Goal: Navigation & Orientation: Find specific page/section

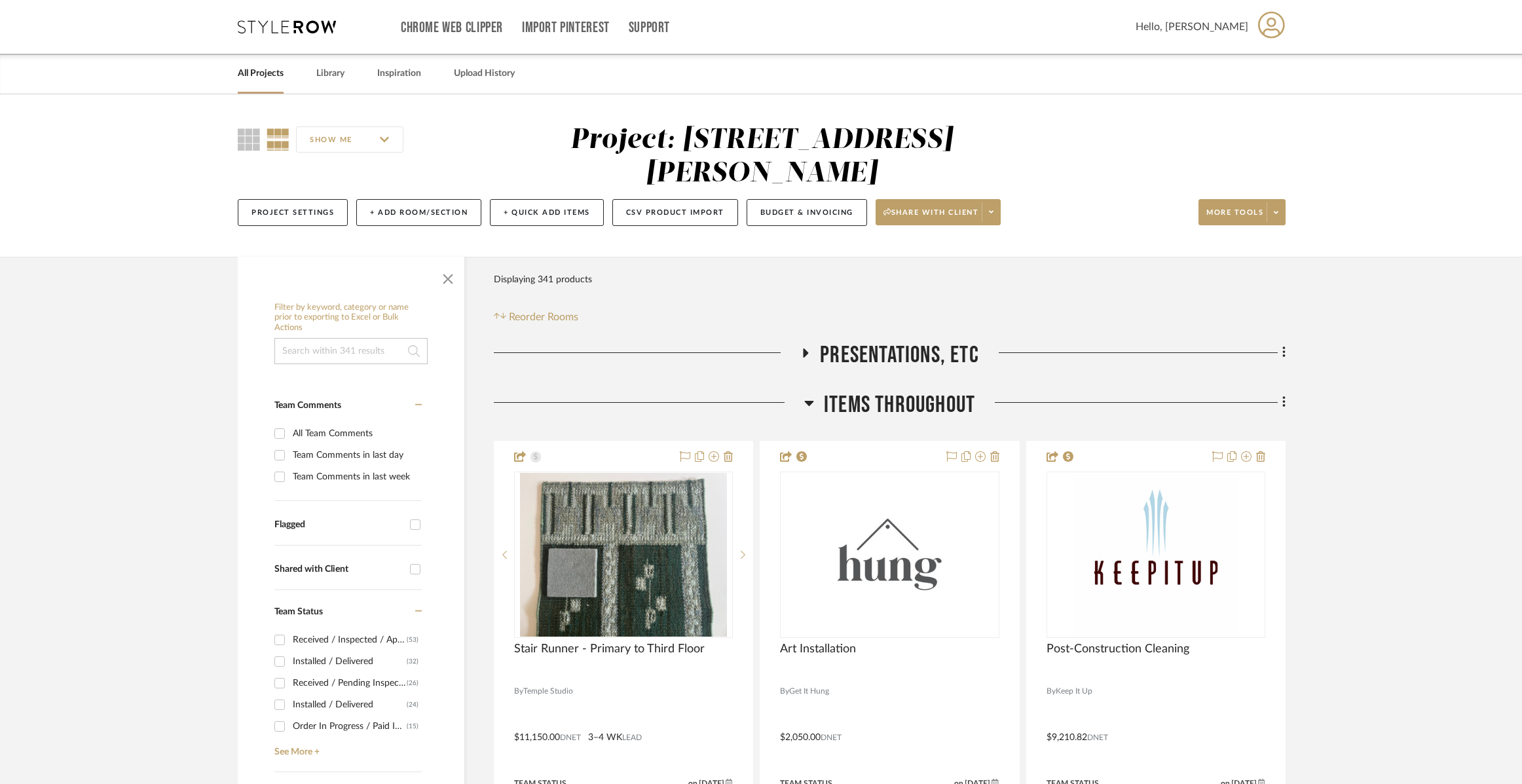
scroll to position [65, 0]
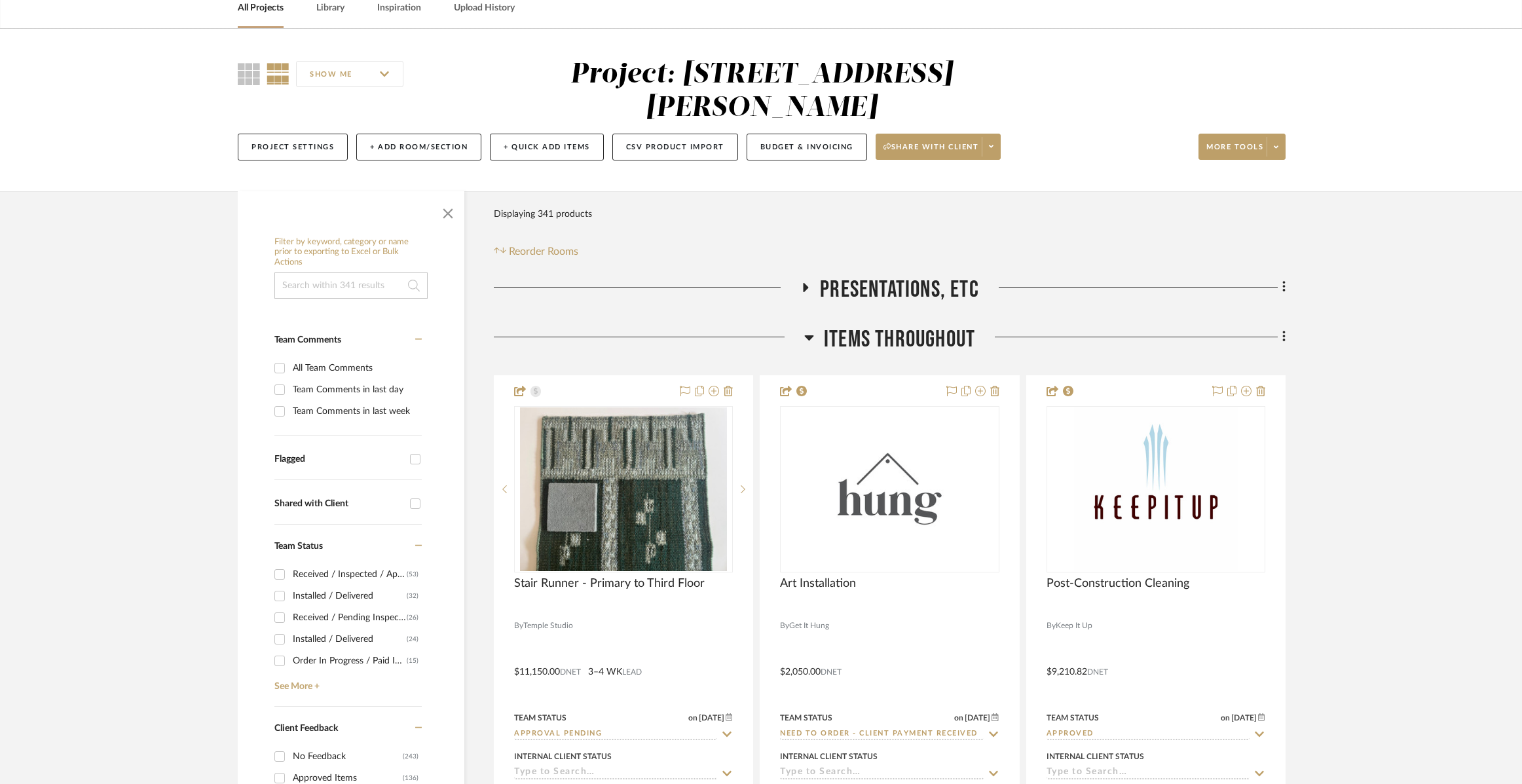
click at [813, 335] on icon at bounding box center [808, 337] width 10 height 15
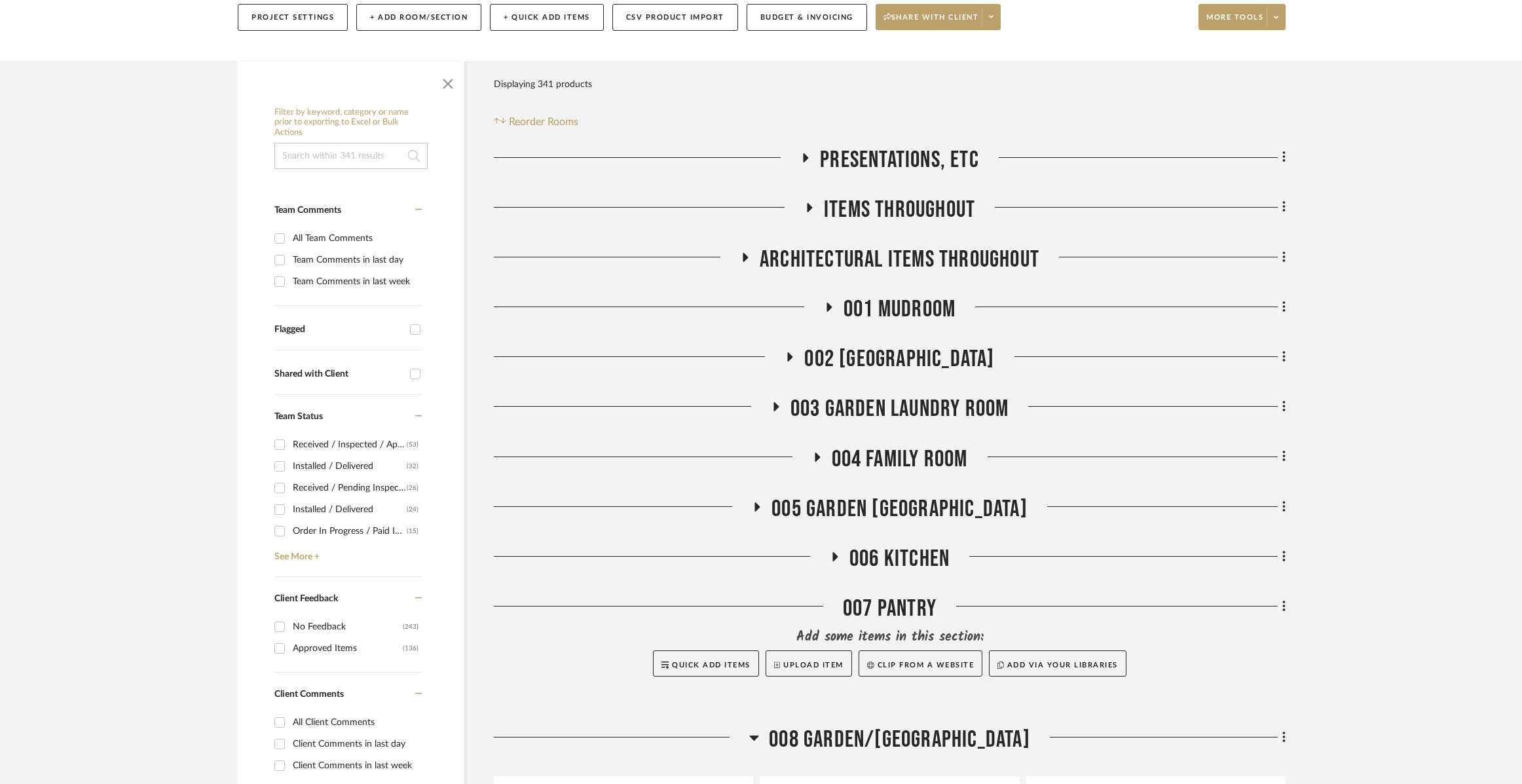
scroll to position [589, 0]
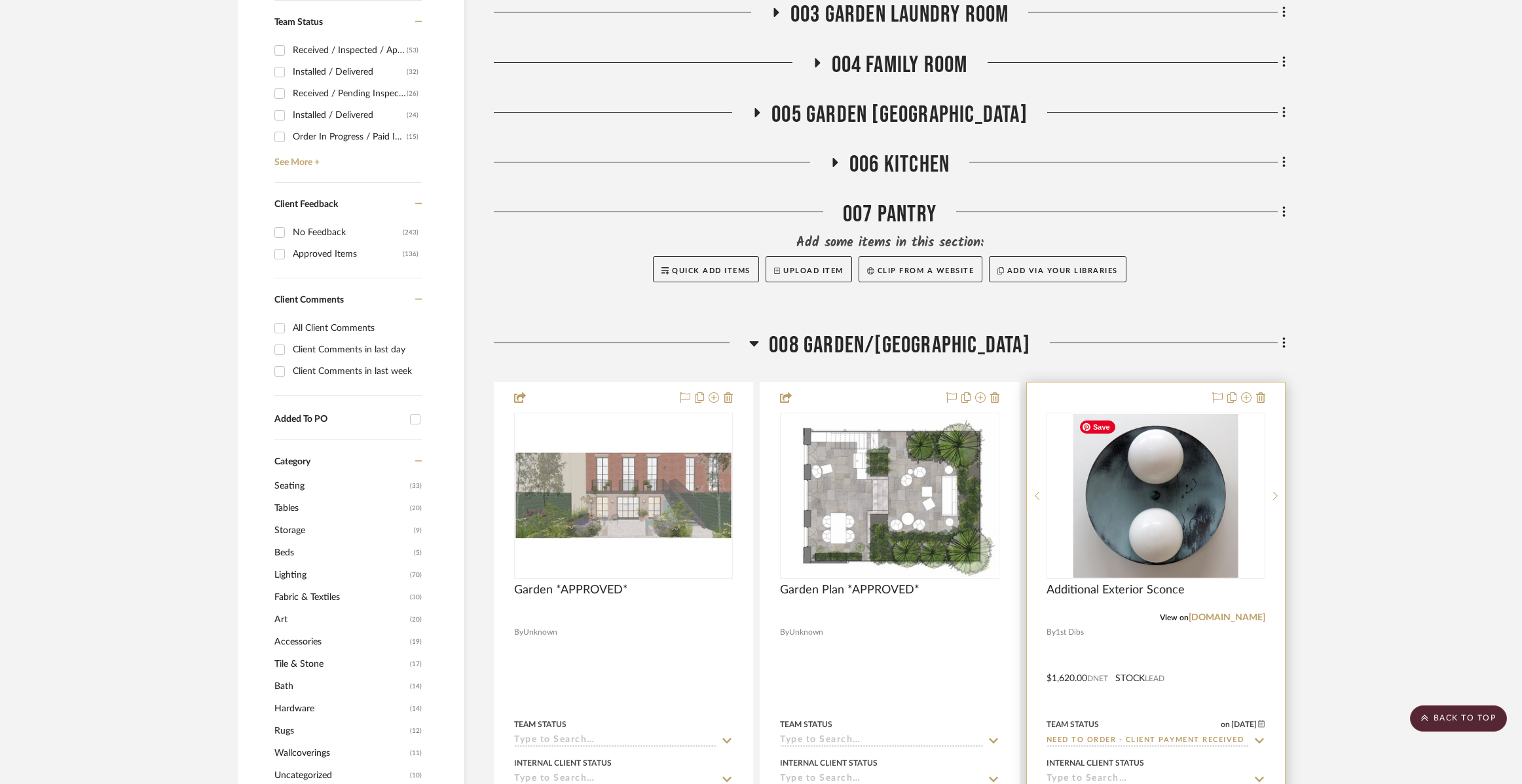
click at [1161, 528] on img "0" at bounding box center [1156, 496] width 164 height 164
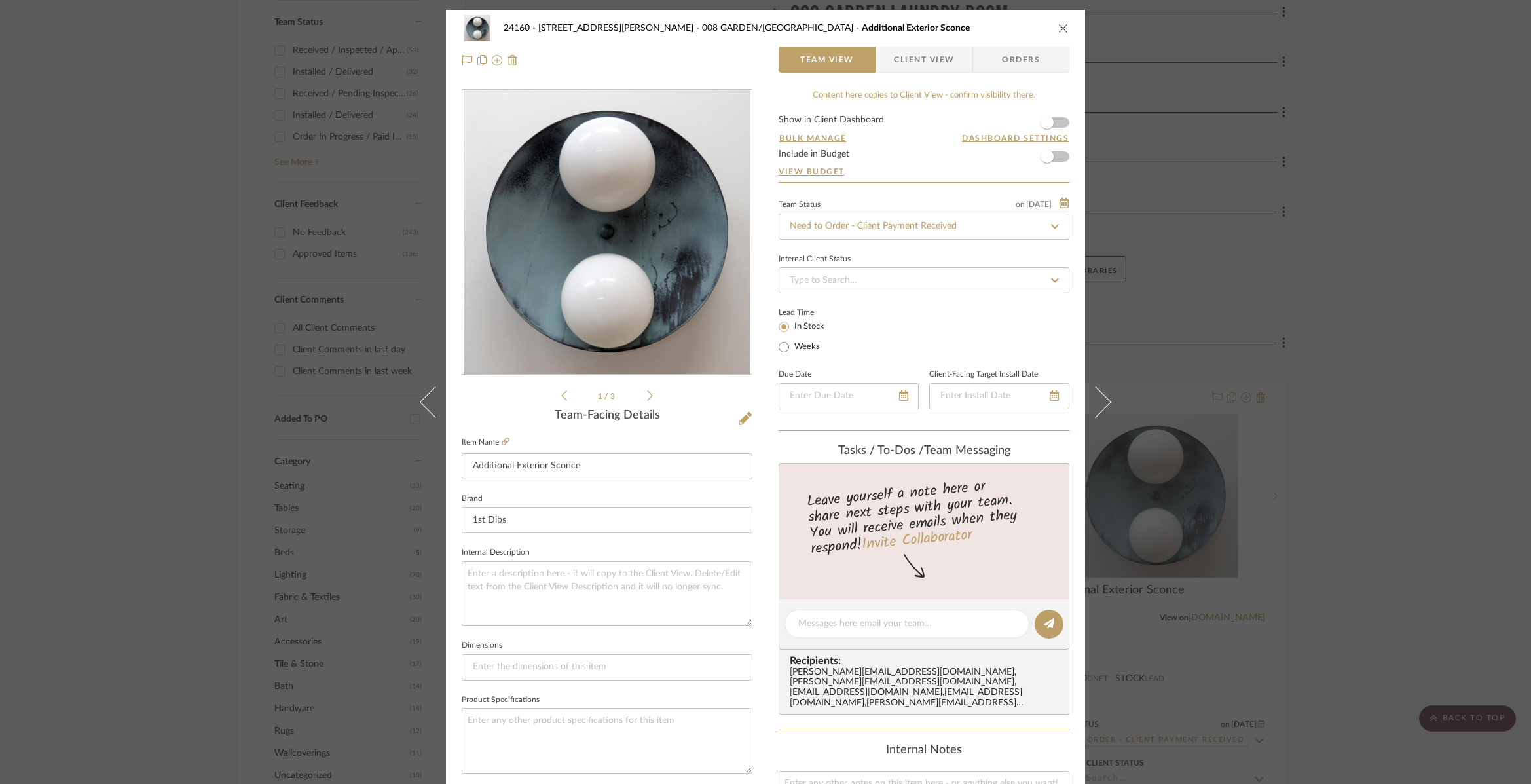
click at [642, 396] on li "1 / 3" at bounding box center [607, 395] width 80 height 15
click at [647, 396] on icon at bounding box center [650, 396] width 6 height 12
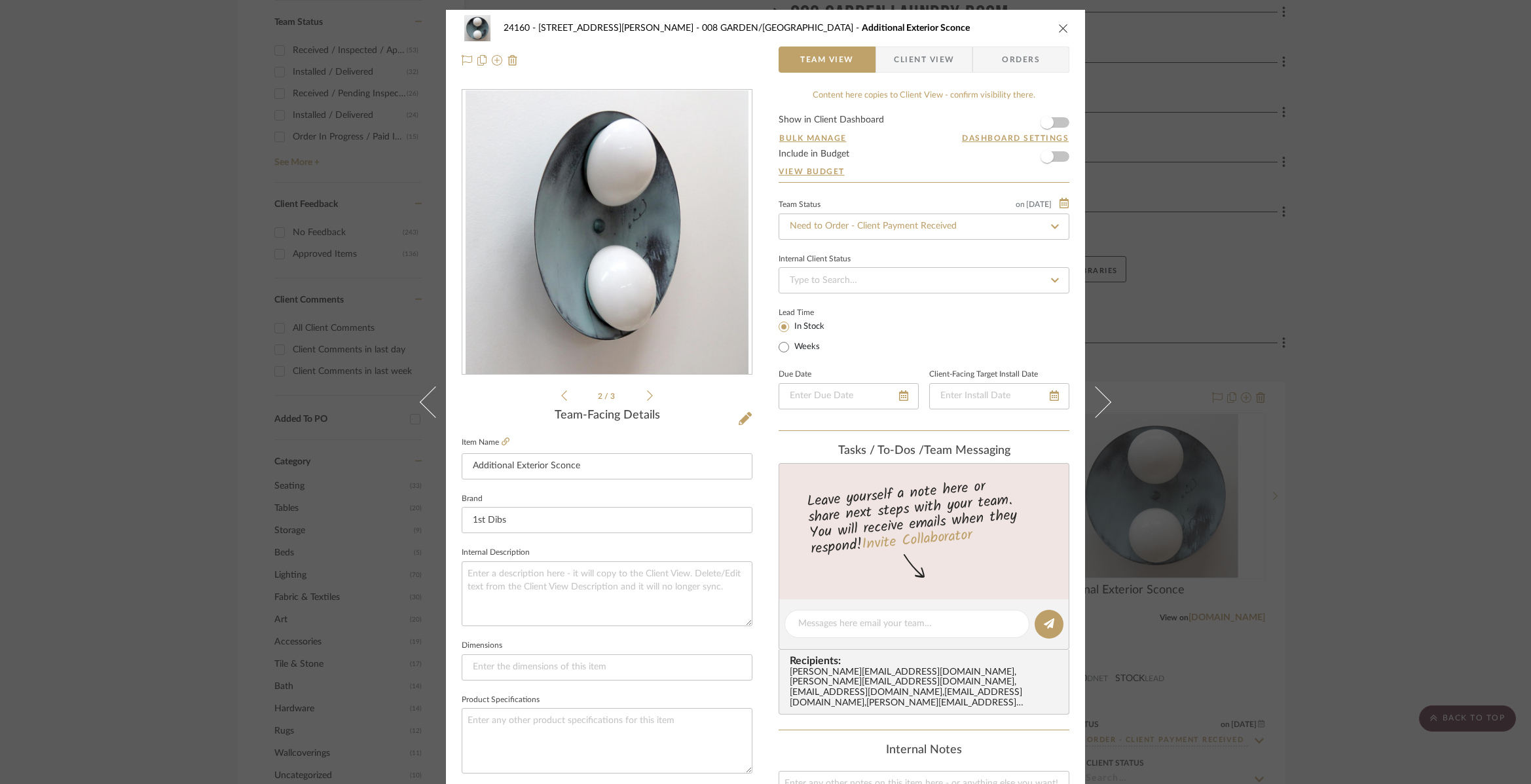
click at [647, 396] on icon at bounding box center [650, 396] width 6 height 10
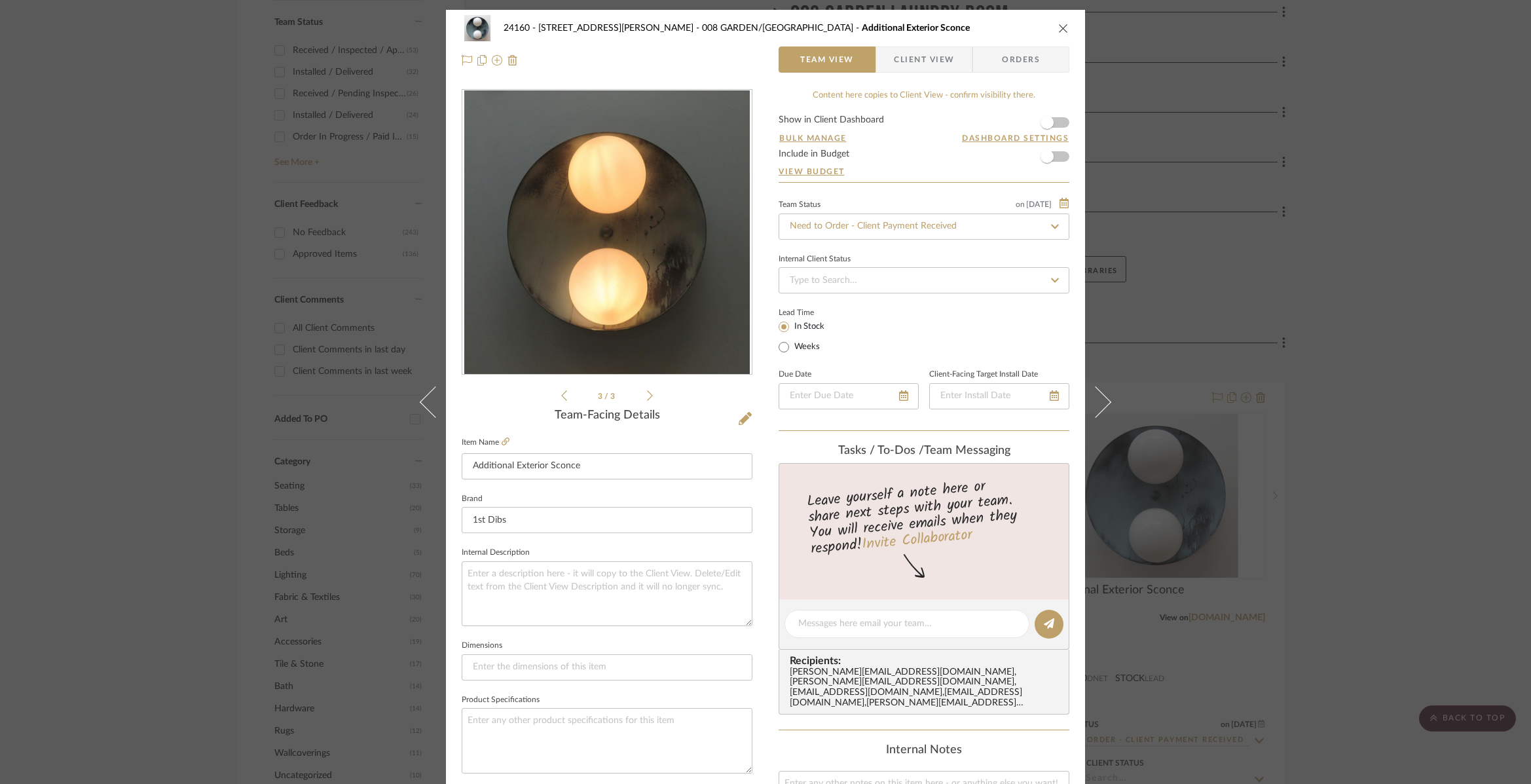
click at [1254, 231] on div "24160 - 214 E 18th Street - Satow Elliot 008 GARDEN/TERRACE Additional Exterior…" at bounding box center [765, 392] width 1531 height 784
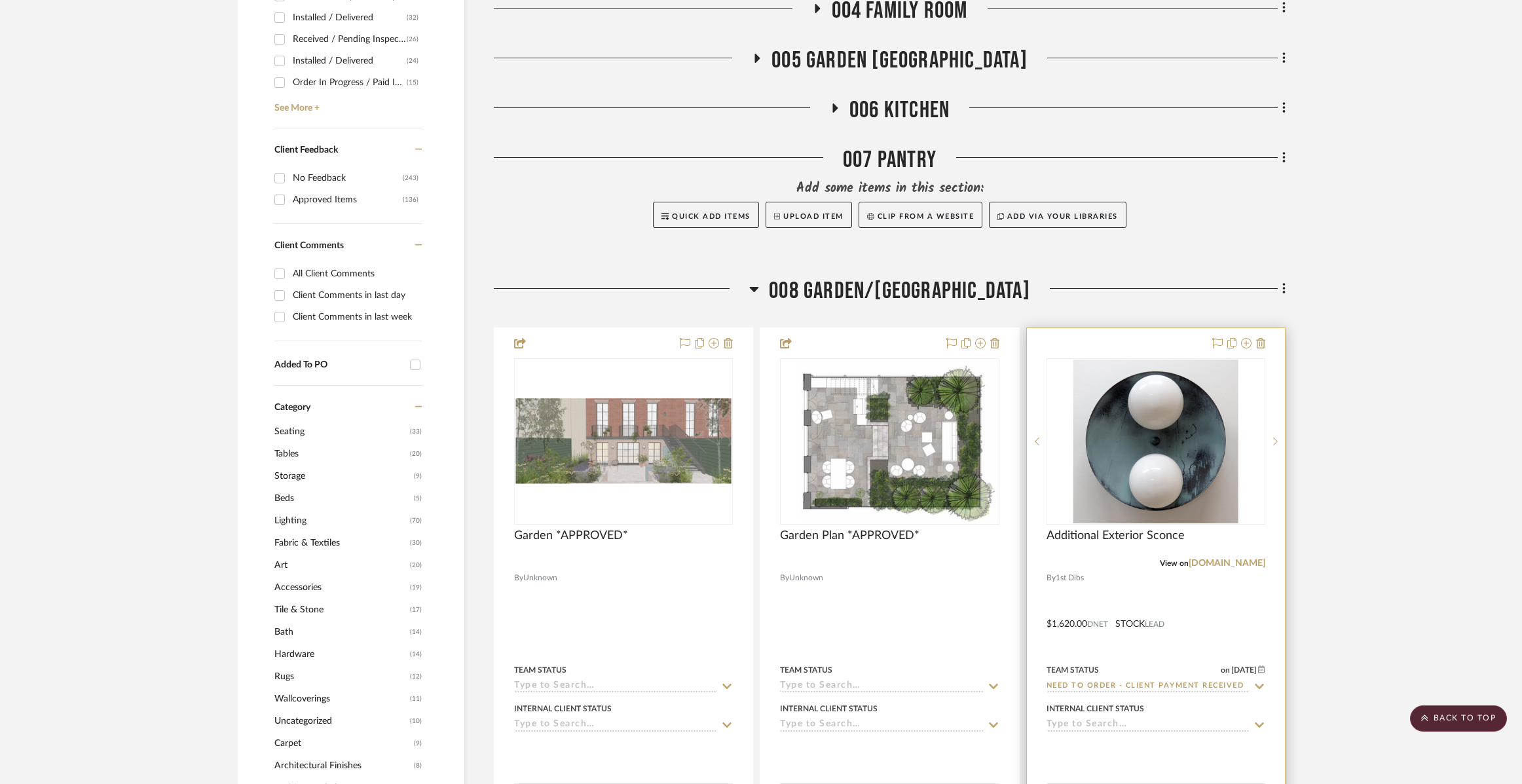
scroll to position [785, 0]
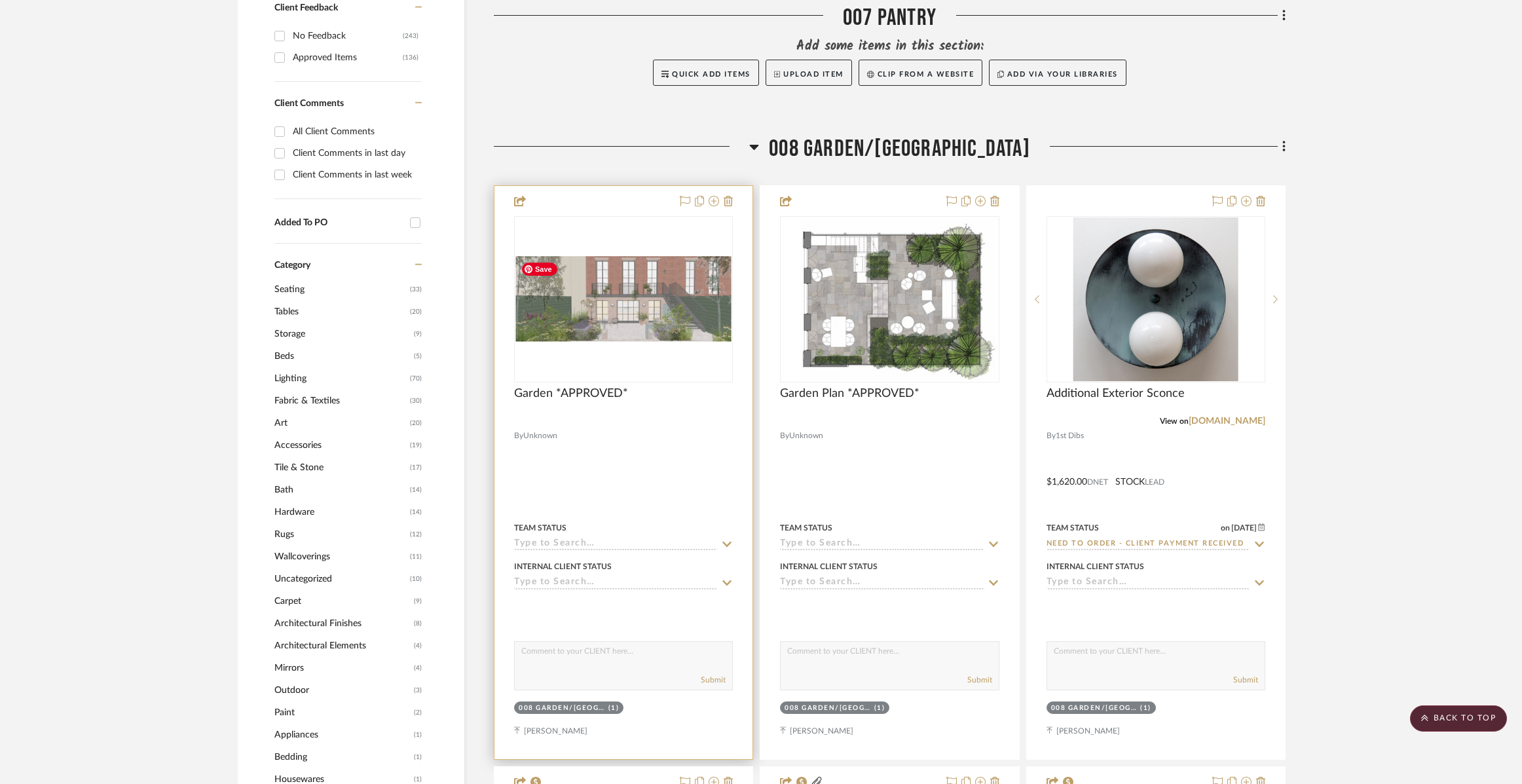
click at [0, 0] on img at bounding box center [0, 0] width 0 height 0
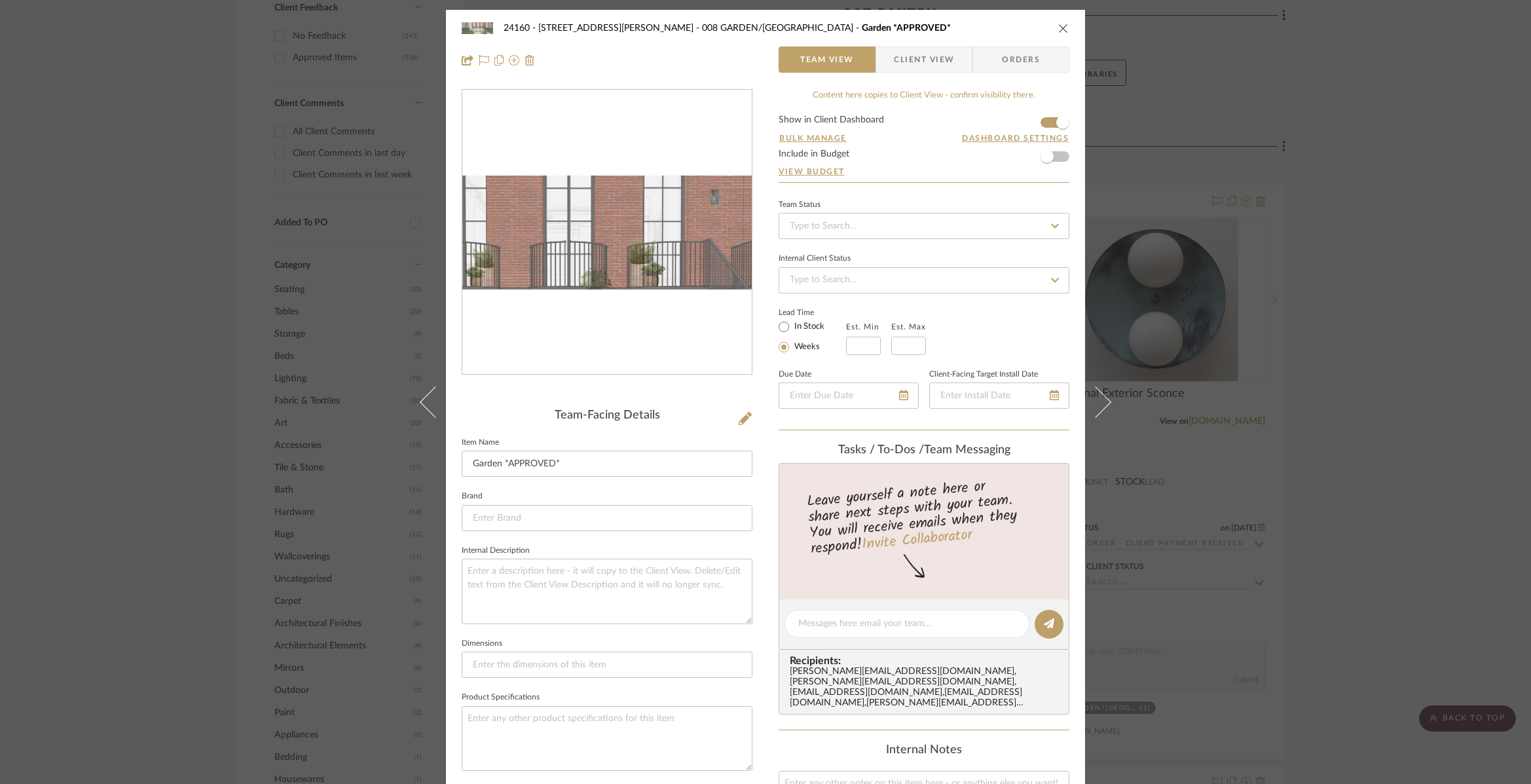
click at [622, 208] on img "0" at bounding box center [607, 233] width 289 height 115
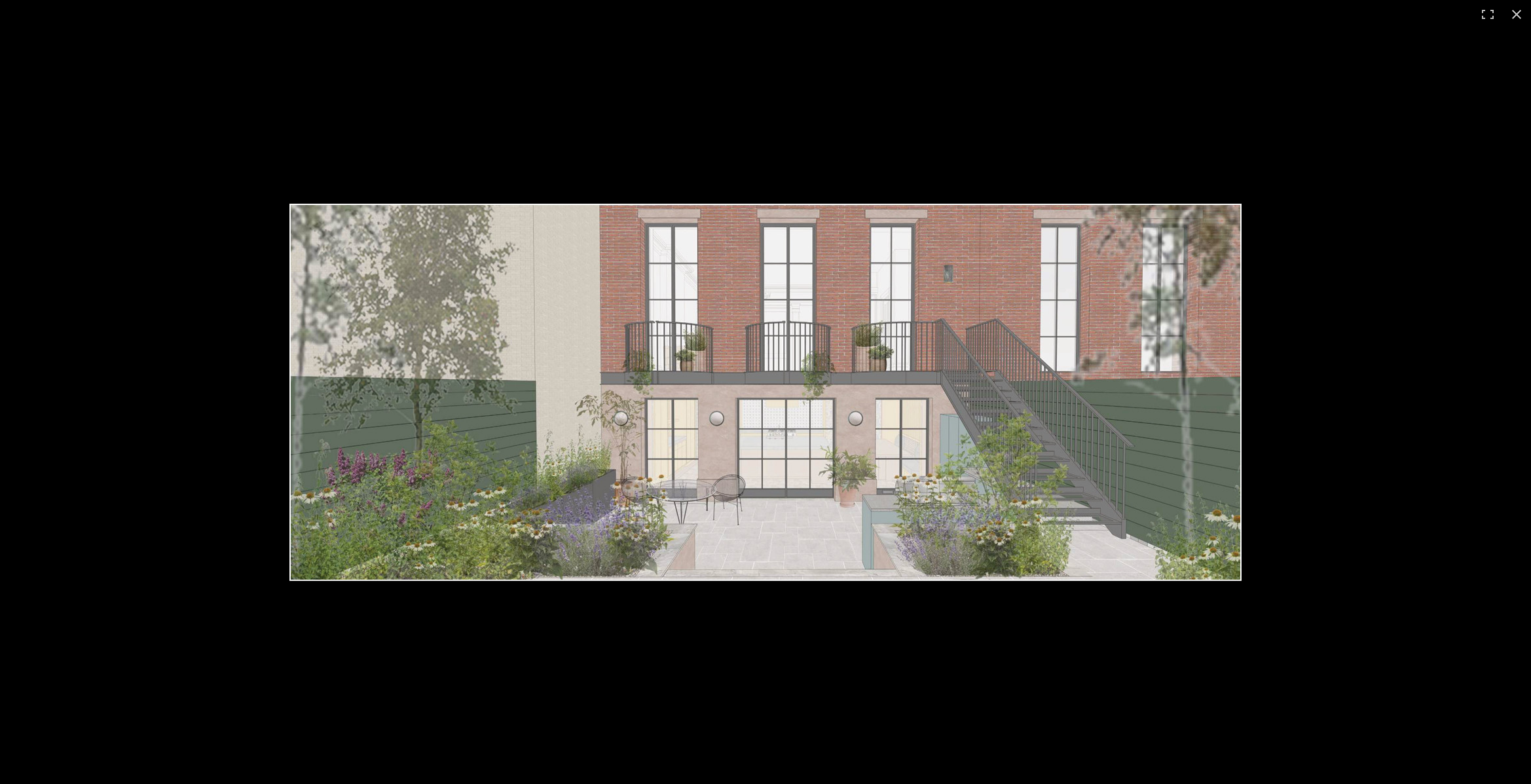
click at [341, 101] on div at bounding box center [765, 392] width 1531 height 784
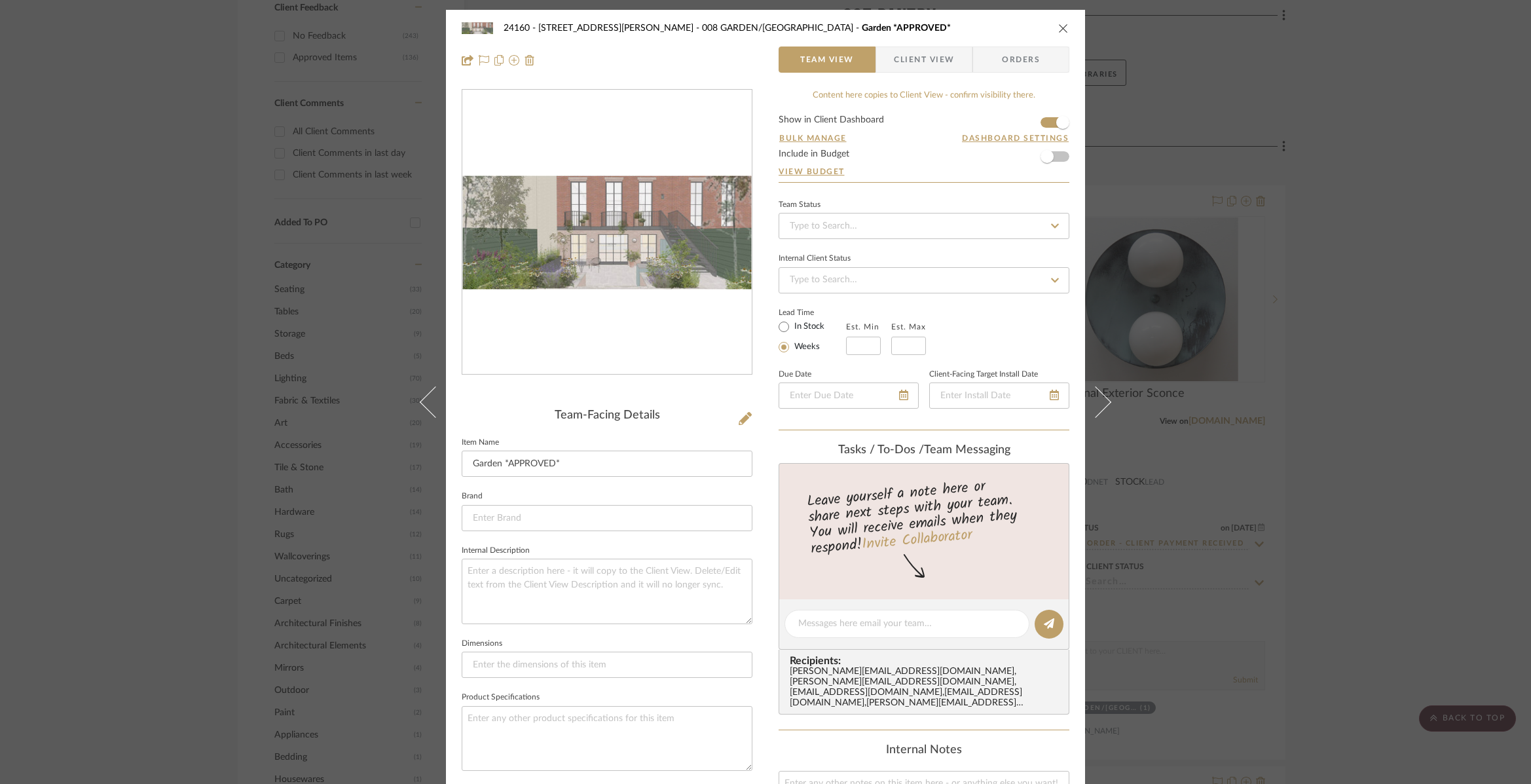
click at [1201, 155] on div "24160 - 214 E 18th Street - Satow Elliot 008 GARDEN/TERRACE Garden *APPROVED* T…" at bounding box center [765, 392] width 1531 height 784
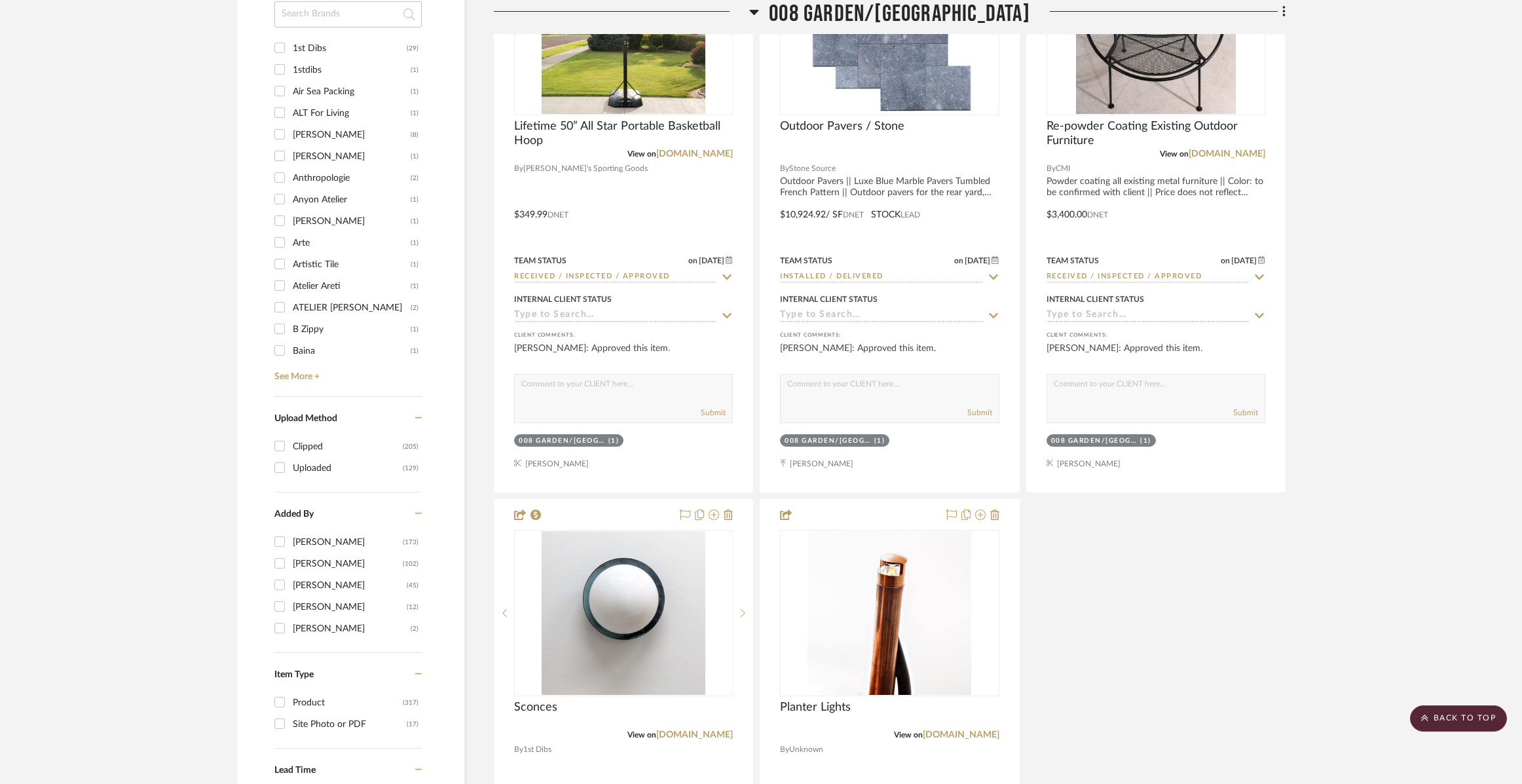
scroll to position [1637, 0]
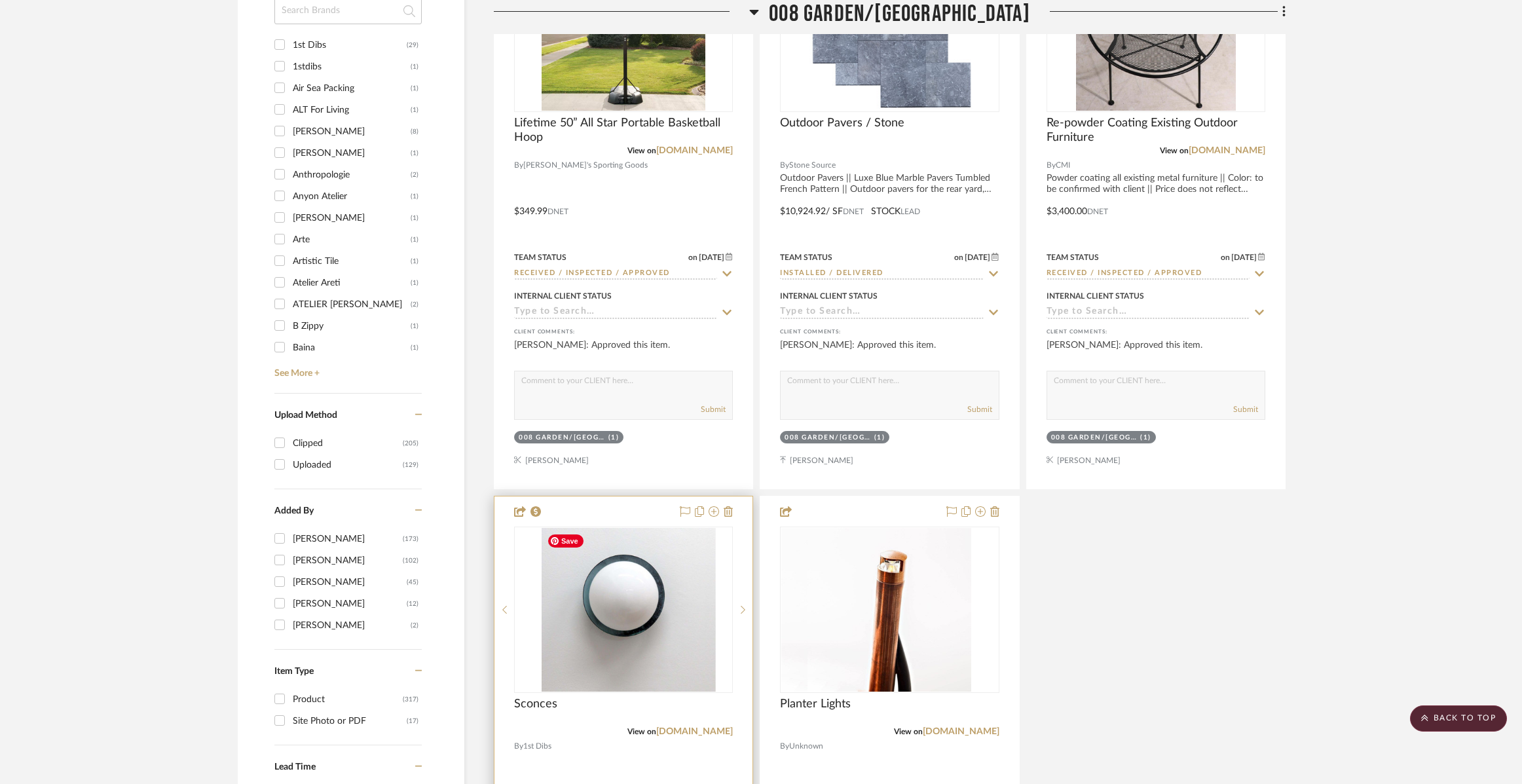
click at [622, 620] on div at bounding box center [623, 609] width 219 height 167
click at [742, 609] on icon at bounding box center [743, 609] width 4 height 9
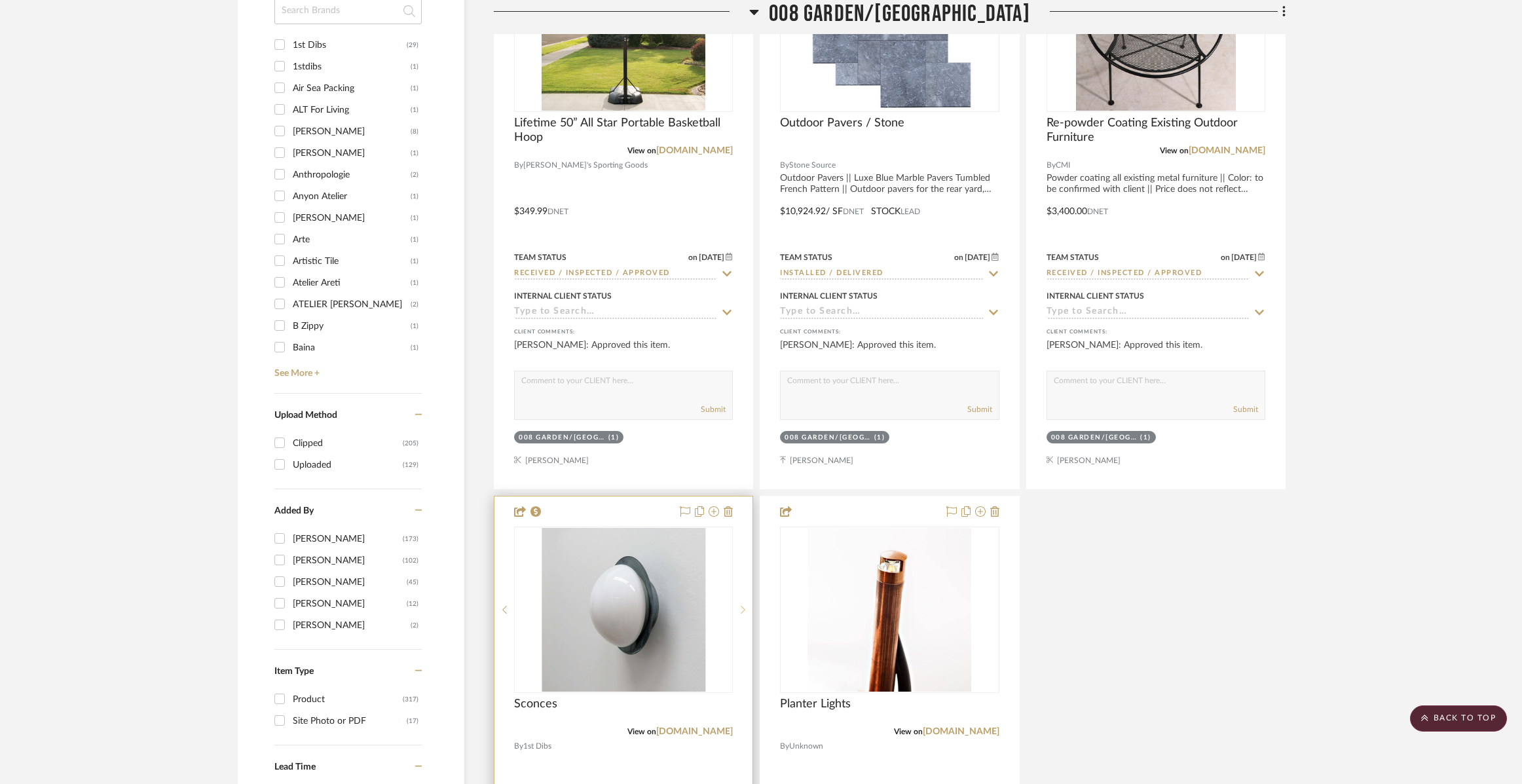
click at [740, 609] on sr-next-btn at bounding box center [742, 609] width 20 height 9
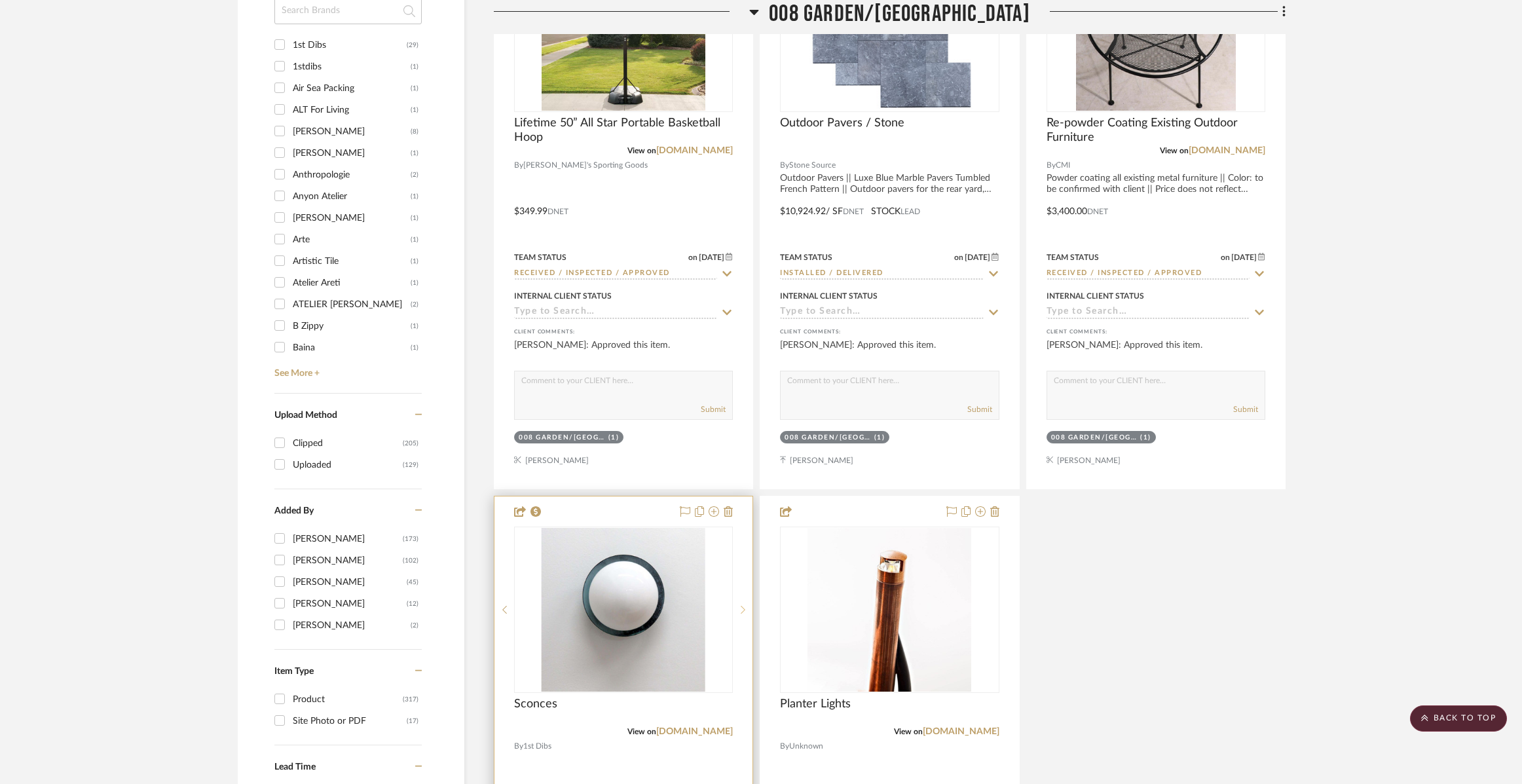
click at [740, 609] on sr-next-btn at bounding box center [742, 609] width 20 height 9
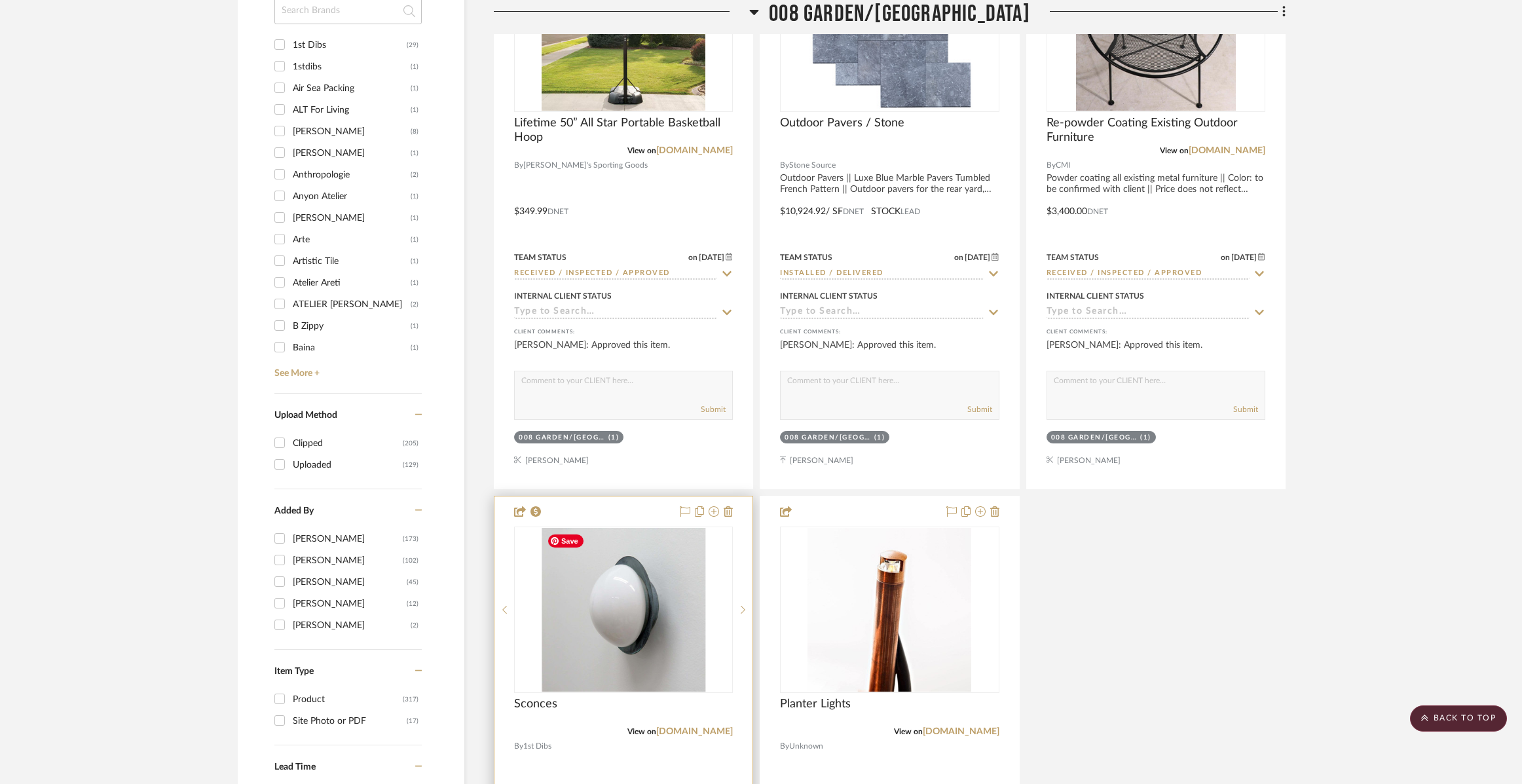
click at [663, 605] on img "1" at bounding box center [623, 609] width 164 height 164
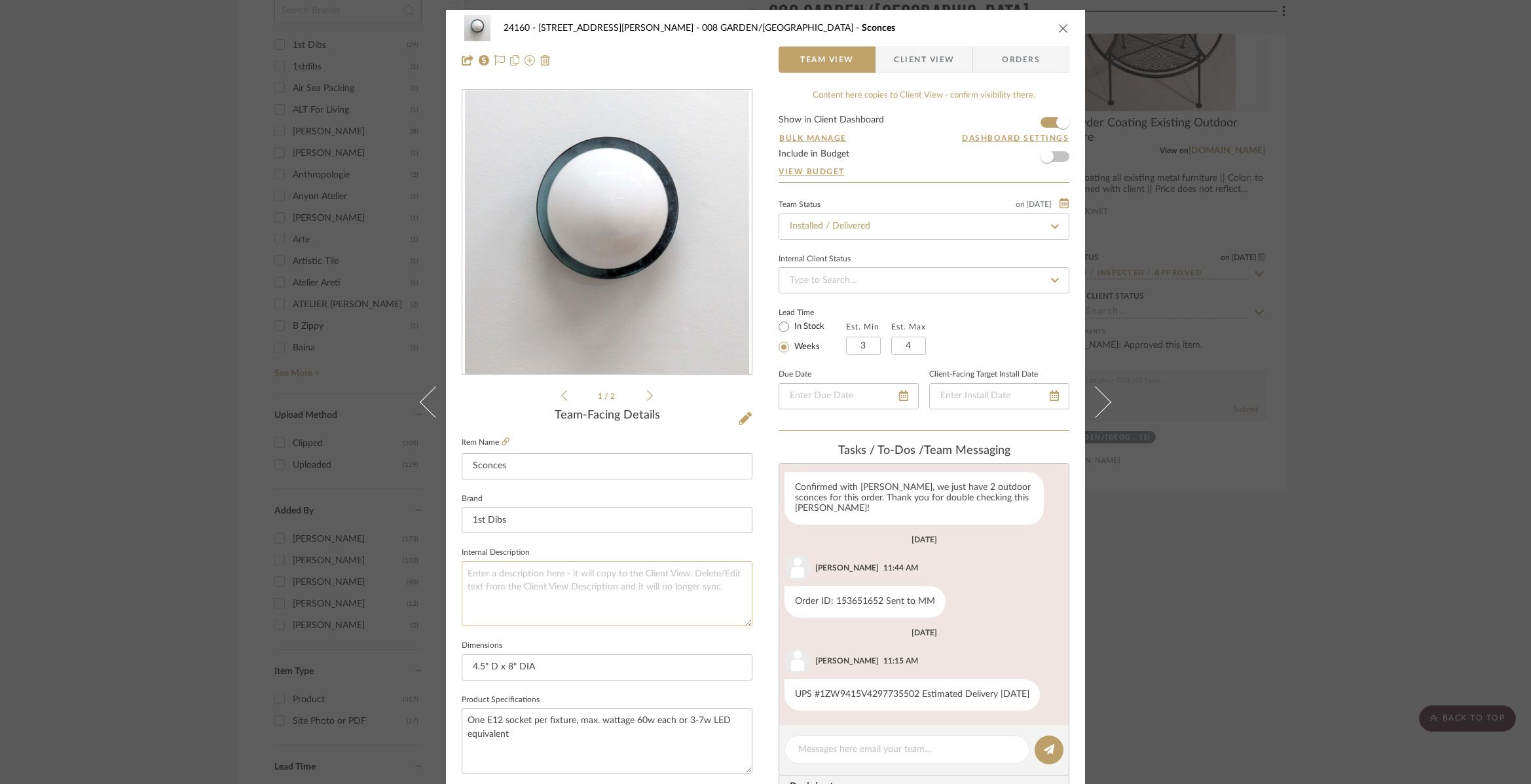
scroll to position [330, 0]
click at [649, 395] on div "1 / 2" at bounding box center [607, 246] width 291 height 314
click at [647, 396] on icon at bounding box center [650, 396] width 6 height 12
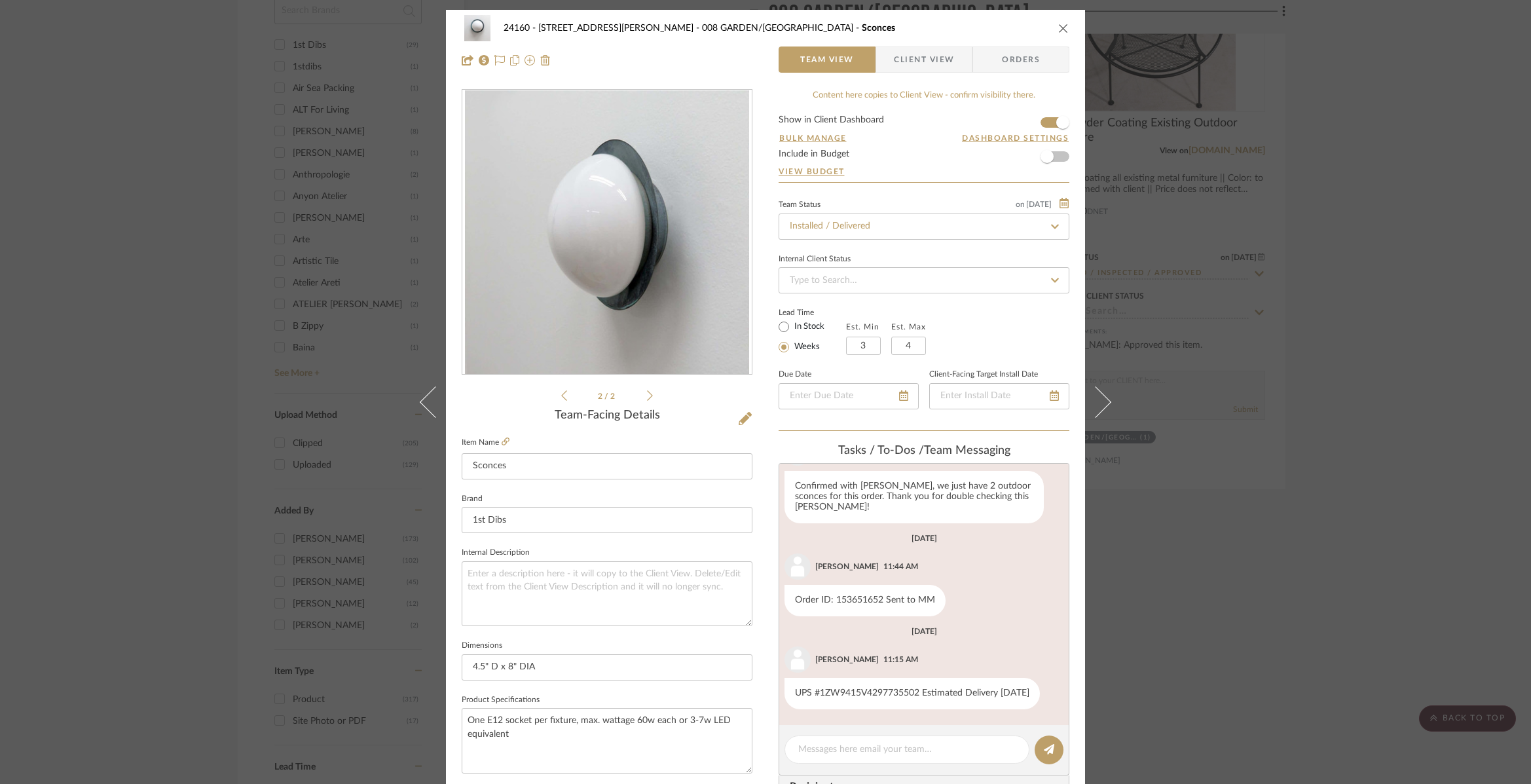
click at [1399, 229] on div "24160 - 214 E 18th Street - Satow Elliot 008 GARDEN/TERRACE Sconces Team View C…" at bounding box center [765, 392] width 1531 height 784
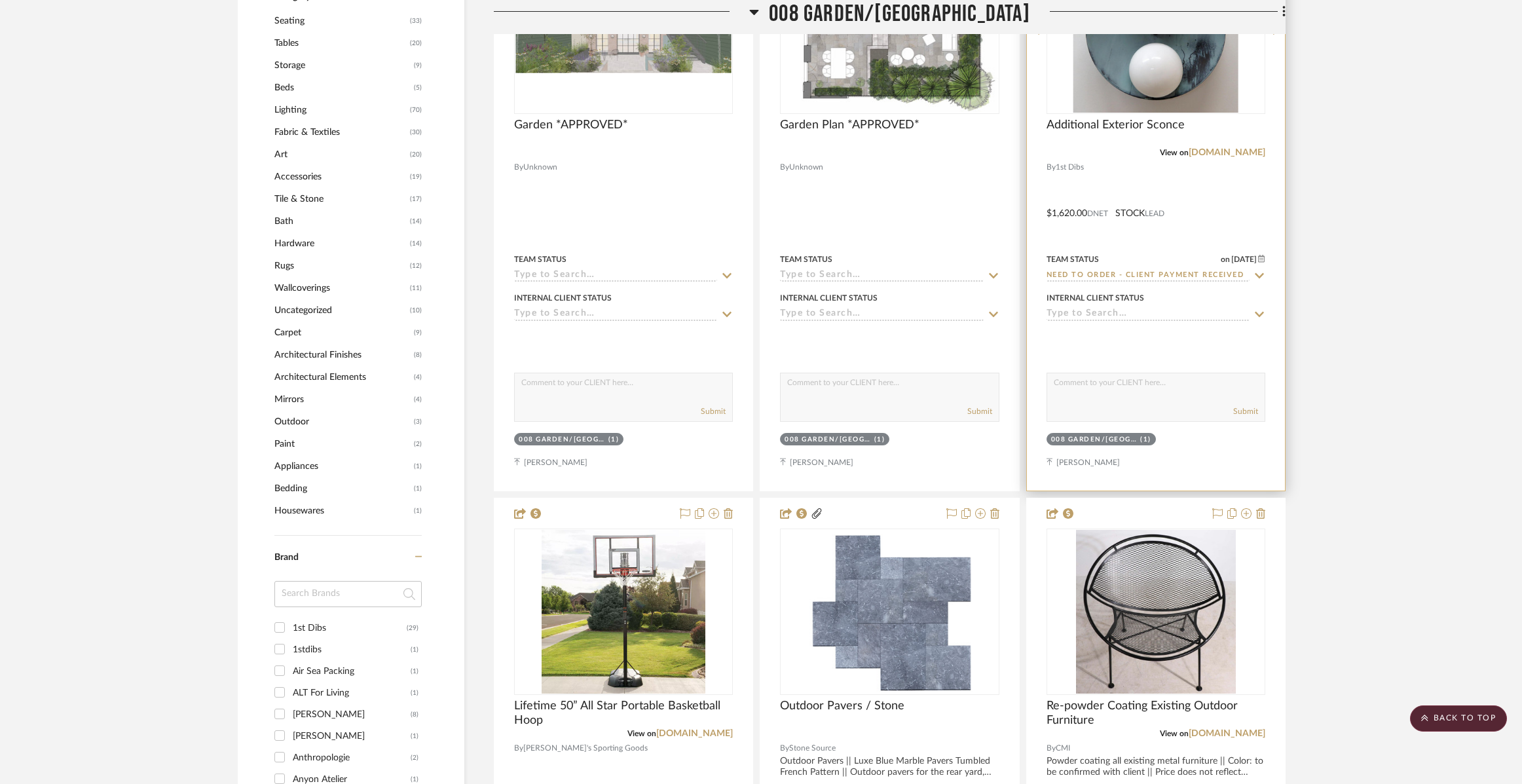
scroll to position [851, 0]
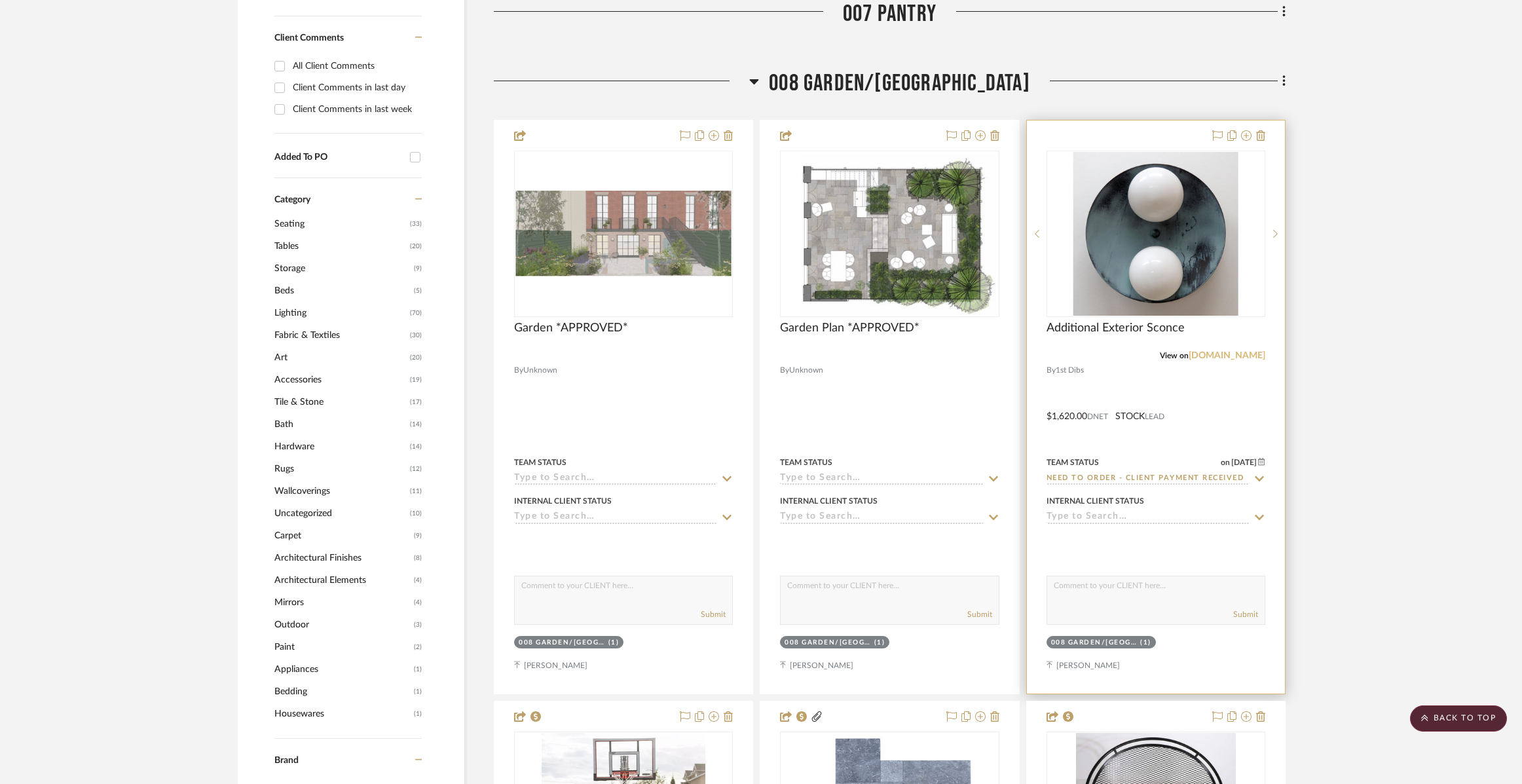
click at [1228, 357] on link "1stdibs.com" at bounding box center [1227, 355] width 76 height 9
